Goal: Information Seeking & Learning: Check status

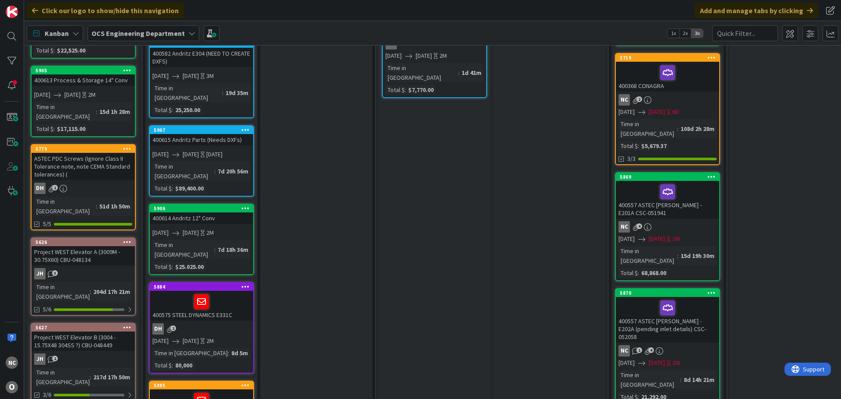
scroll to position [314, 0]
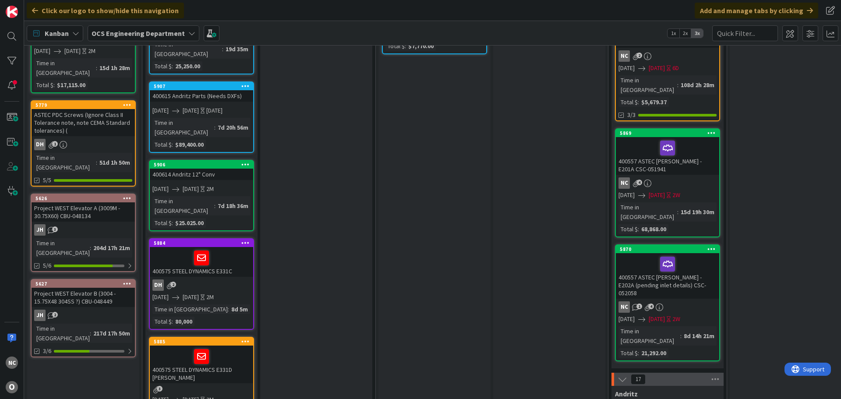
click at [700, 137] on div "400557 ASTEC [PERSON_NAME] - E201A CSC-051941" at bounding box center [667, 156] width 103 height 38
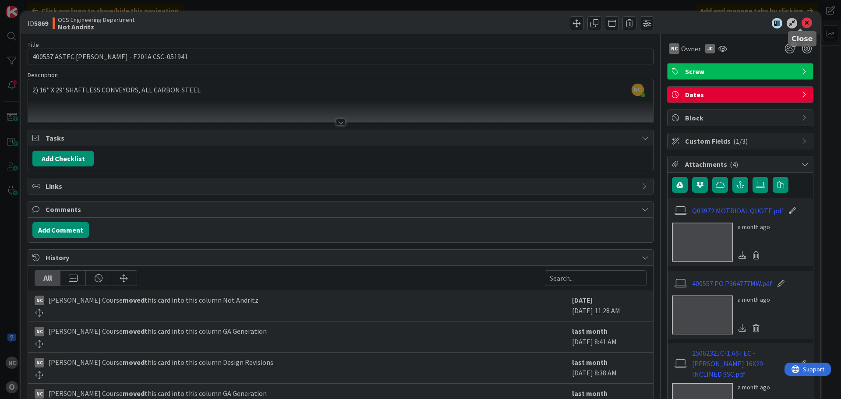
click at [802, 23] on icon at bounding box center [807, 23] width 11 height 11
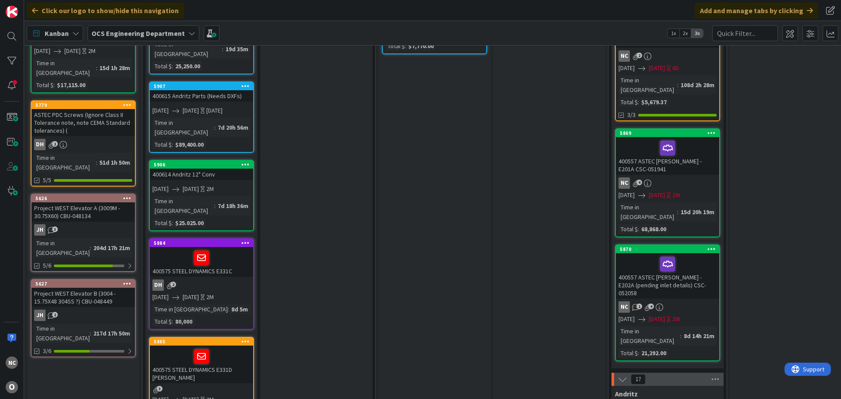
click at [707, 177] on div "NC 4" at bounding box center [667, 182] width 103 height 11
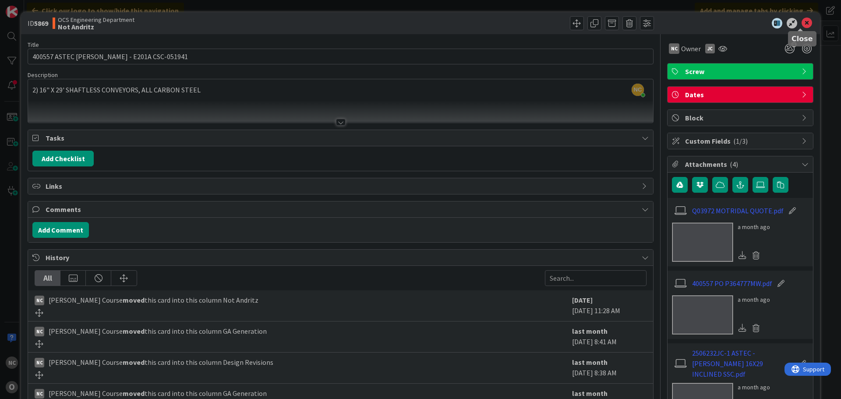
click at [802, 22] on icon at bounding box center [807, 23] width 11 height 11
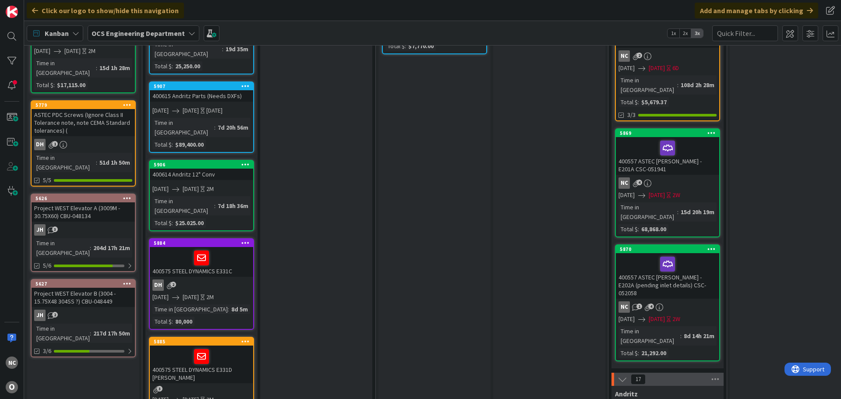
click at [697, 253] on div "400557 ASTEC [PERSON_NAME] - E202A (pending inlet details) CSC-052058" at bounding box center [667, 276] width 103 height 46
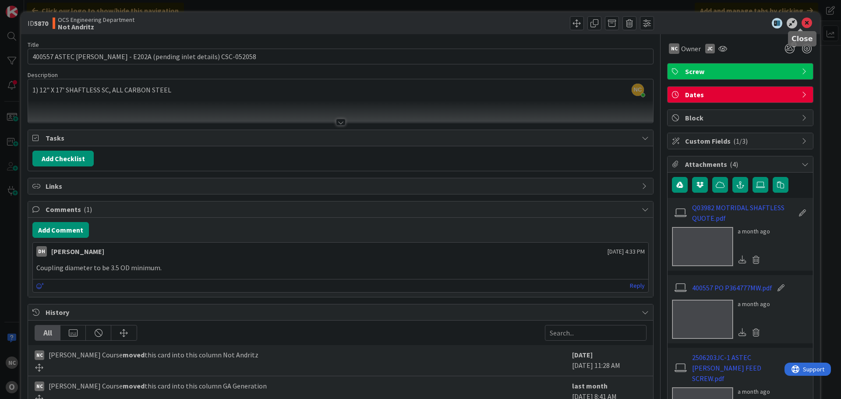
click at [803, 19] on icon at bounding box center [807, 23] width 11 height 11
